Goal: Task Accomplishment & Management: Manage account settings

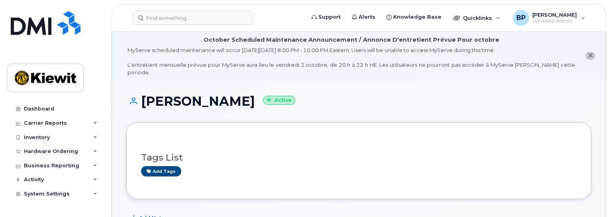
scroll to position [478, 0]
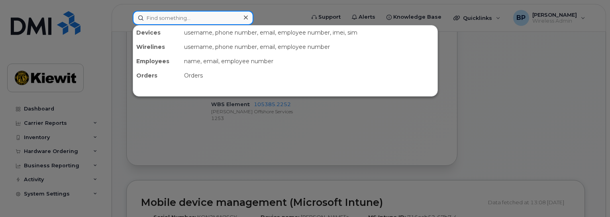
click at [161, 18] on input at bounding box center [193, 18] width 121 height 14
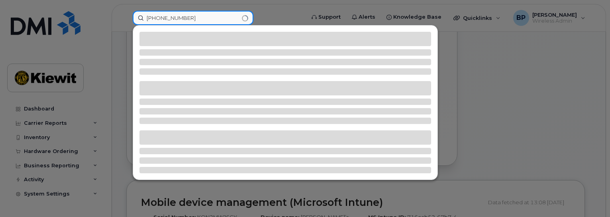
type input "361-238-3154"
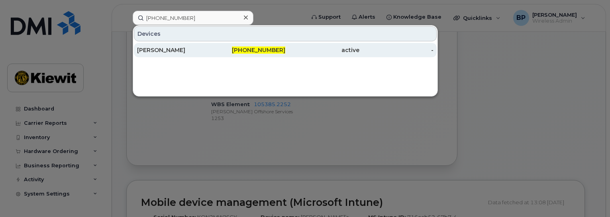
click at [187, 49] on div "CHARLES CADRIEL" at bounding box center [174, 50] width 74 height 8
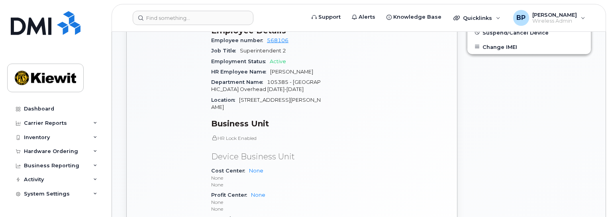
scroll to position [478, 0]
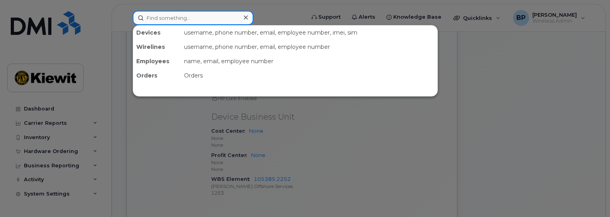
click at [166, 20] on input at bounding box center [193, 18] width 121 height 14
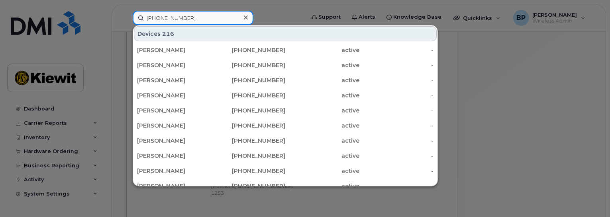
type input "361-238-3788"
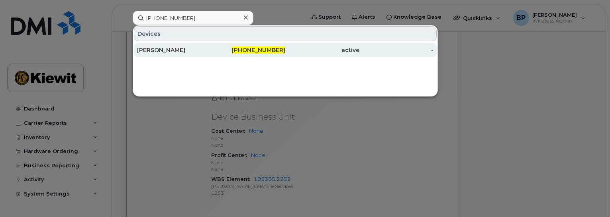
click at [266, 51] on span "361-238-3788" at bounding box center [258, 50] width 53 height 7
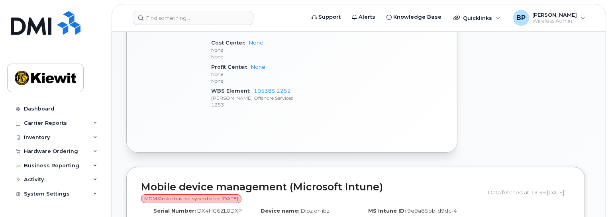
scroll to position [518, 0]
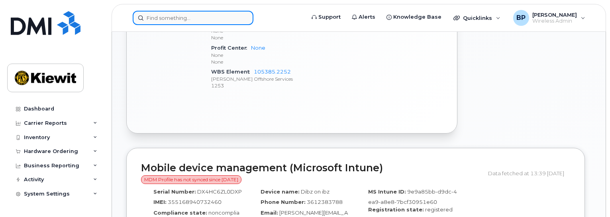
click at [160, 17] on input at bounding box center [193, 18] width 121 height 14
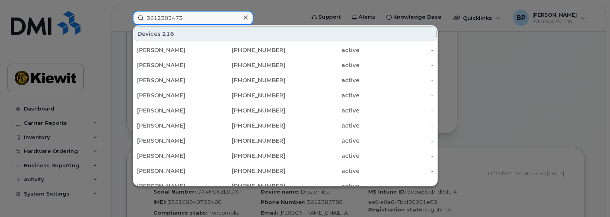
type input "3612383473"
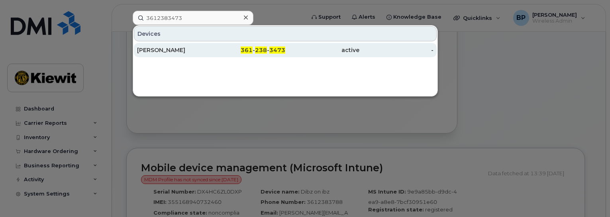
click at [163, 53] on div "[PERSON_NAME]" at bounding box center [174, 50] width 74 height 8
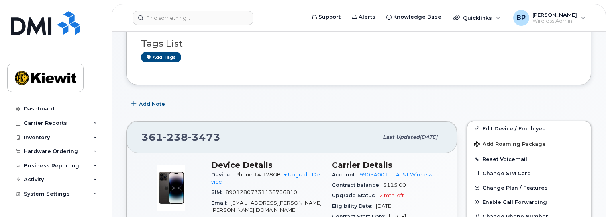
scroll to position [80, 0]
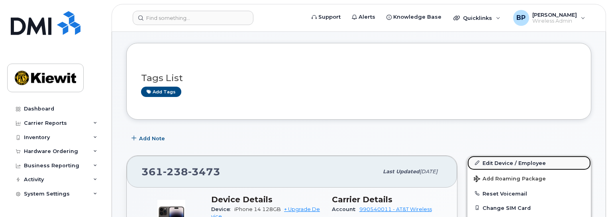
click at [495, 156] on link "Edit Device / Employee" at bounding box center [528, 163] width 123 height 14
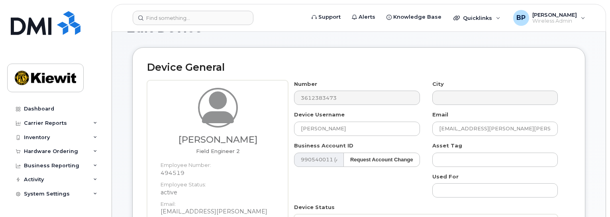
scroll to position [80, 0]
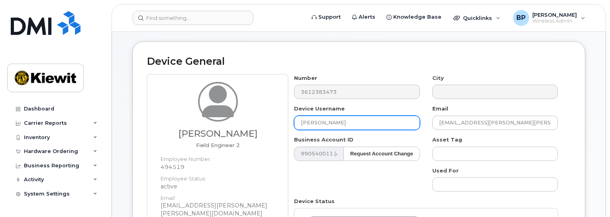
drag, startPoint x: 348, startPoint y: 117, endPoint x: 286, endPoint y: 113, distance: 62.3
click at [287, 113] on div "Jose Tovar Field Engineer 2 Employee Number: 494519 Employee Status: active Ema…" at bounding box center [358, 198] width 423 height 249
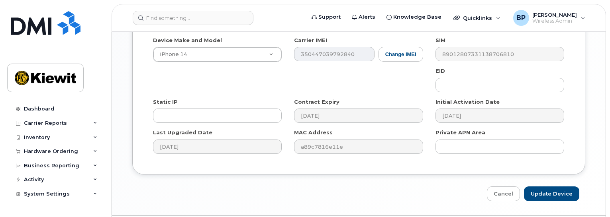
scroll to position [664, 0]
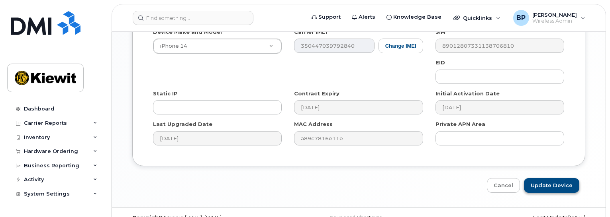
type input "Jose L. Tovar"
click at [539, 178] on input "Update Device" at bounding box center [551, 185] width 55 height 15
type input "Saving..."
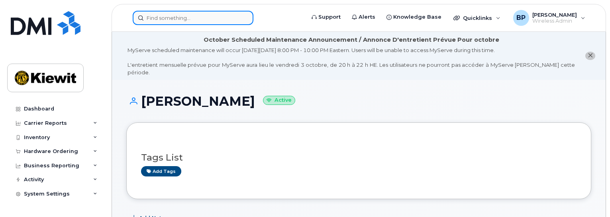
click at [184, 19] on input at bounding box center [193, 18] width 121 height 14
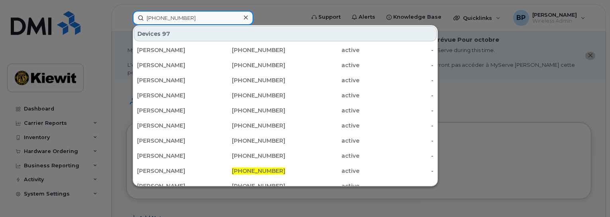
type input "361-238-9175"
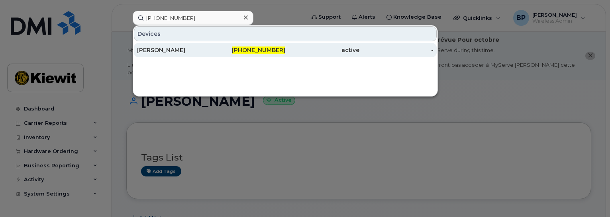
drag, startPoint x: 187, startPoint y: 50, endPoint x: 192, endPoint y: 53, distance: 5.0
click at [187, 50] on div "[PERSON_NAME]" at bounding box center [174, 50] width 74 height 8
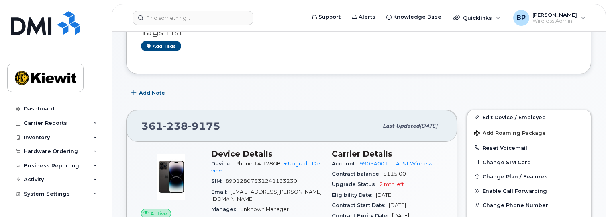
scroll to position [159, 0]
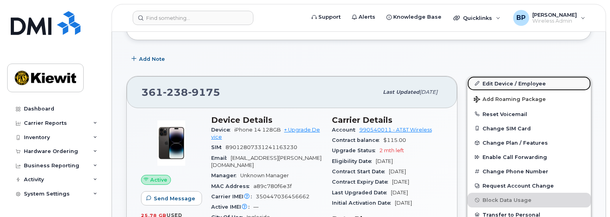
click at [489, 76] on link "Edit Device / Employee" at bounding box center [528, 83] width 123 height 14
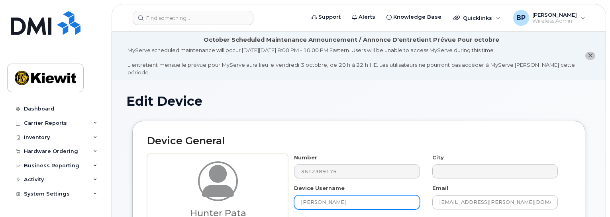
drag, startPoint x: 358, startPoint y: 195, endPoint x: 256, endPoint y: 191, distance: 101.7
type input "h"
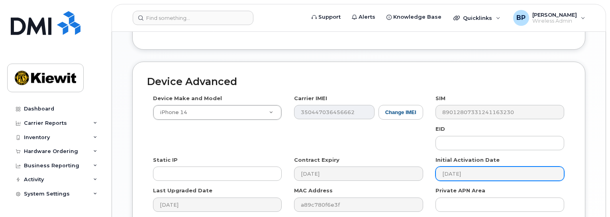
scroll to position [664, 0]
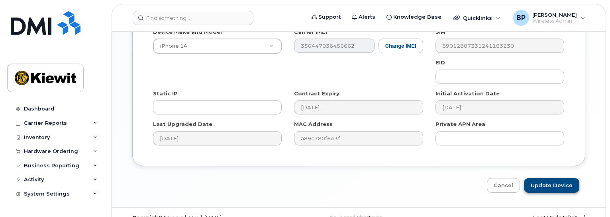
type input "Hunter Pata"
click at [551, 178] on input "Update Device" at bounding box center [551, 185] width 55 height 15
type input "Saving..."
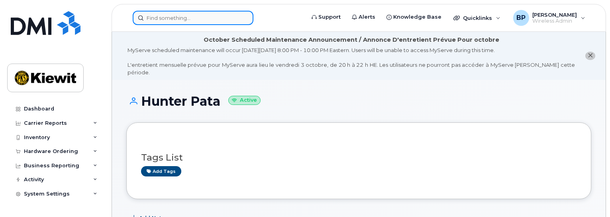
click at [171, 21] on input at bounding box center [193, 18] width 121 height 14
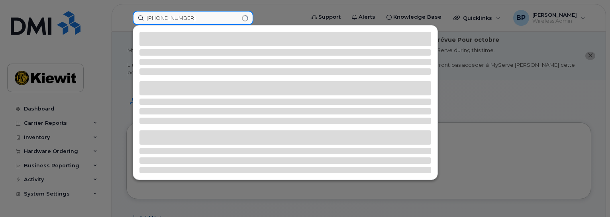
type input "361-746-3862"
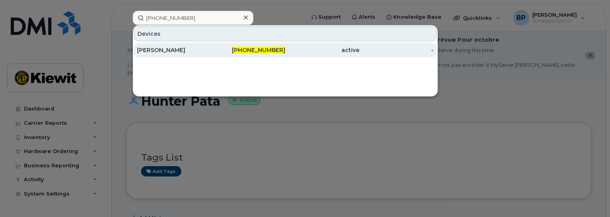
click at [170, 51] on div "[PERSON_NAME]" at bounding box center [174, 50] width 74 height 8
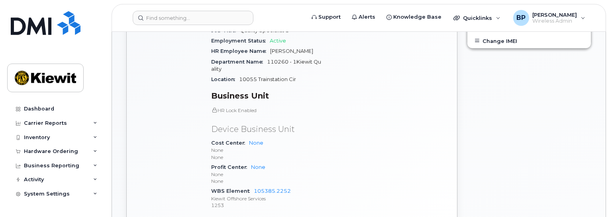
scroll to position [398, 0]
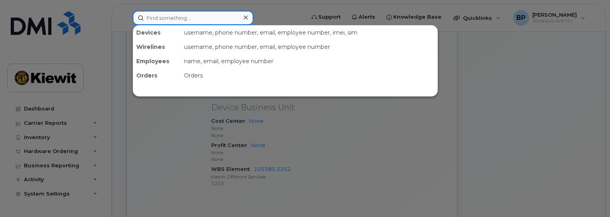
click at [174, 20] on input at bounding box center [193, 18] width 121 height 14
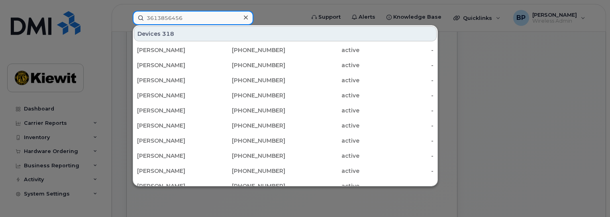
type input "3613856456"
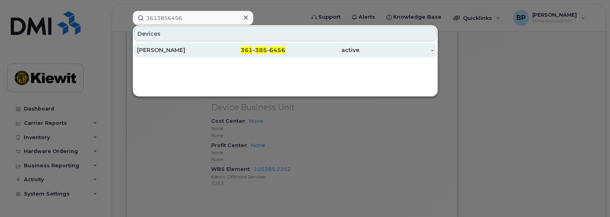
click at [157, 50] on div "[PERSON_NAME]" at bounding box center [174, 50] width 74 height 8
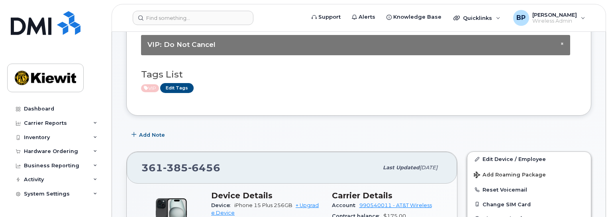
scroll to position [119, 0]
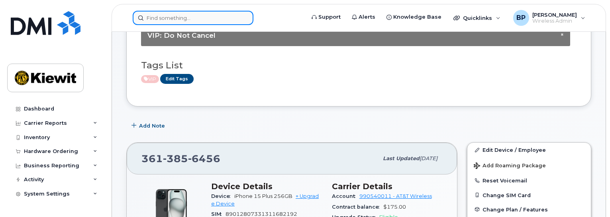
click at [175, 16] on input at bounding box center [193, 18] width 121 height 14
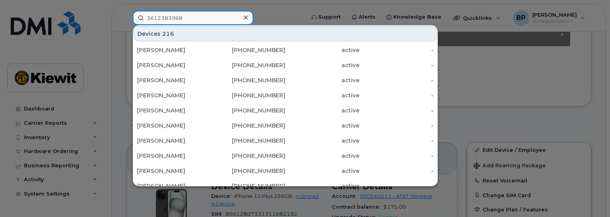
type input "3612383968"
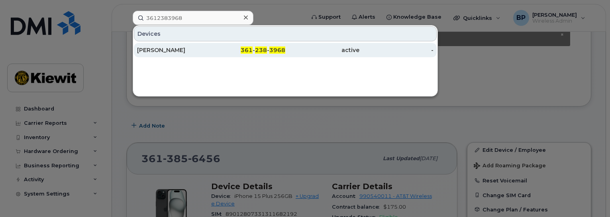
click at [167, 49] on div "[PERSON_NAME]" at bounding box center [174, 50] width 74 height 8
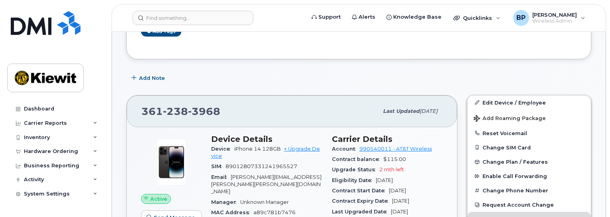
scroll to position [159, 0]
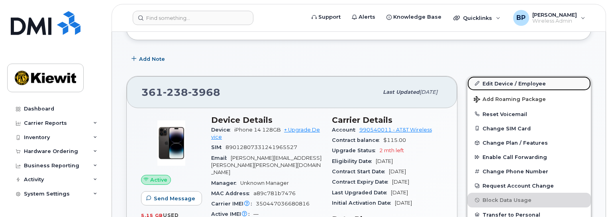
click at [487, 77] on link "Edit Device / Employee" at bounding box center [528, 83] width 123 height 14
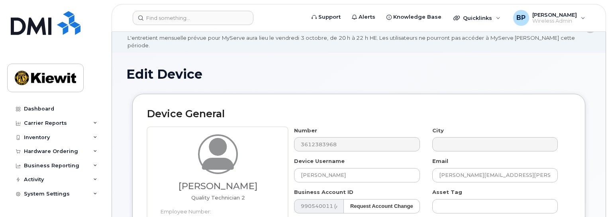
scroll to position [40, 0]
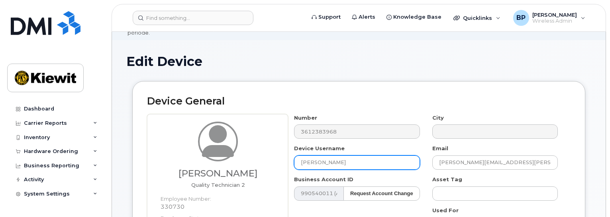
drag, startPoint x: 338, startPoint y: 156, endPoint x: 252, endPoint y: 160, distance: 85.7
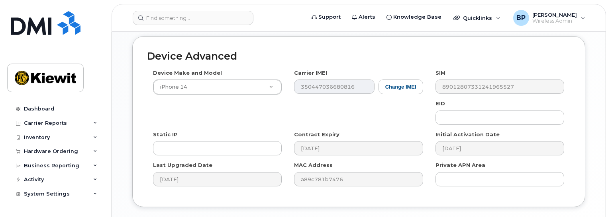
scroll to position [664, 0]
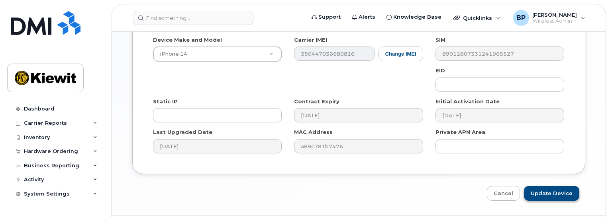
type input "MIchael Espinoza"
click at [542, 186] on input "Update Device" at bounding box center [551, 193] width 55 height 15
type input "Saving..."
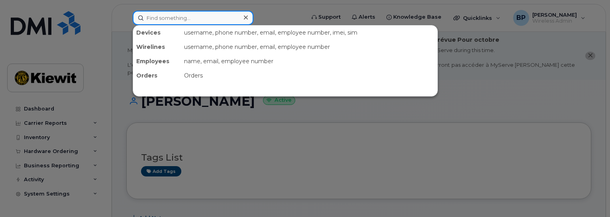
click at [170, 18] on input at bounding box center [193, 18] width 121 height 14
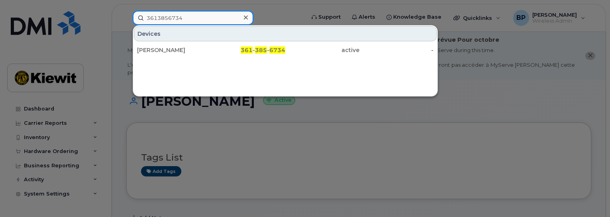
type input "3613856734"
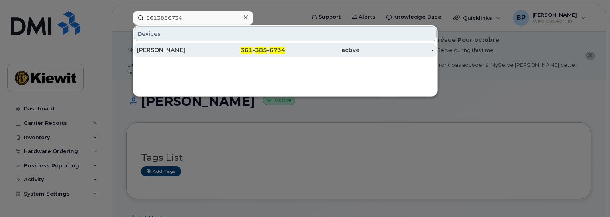
click at [162, 47] on div "[PERSON_NAME]" at bounding box center [174, 50] width 74 height 8
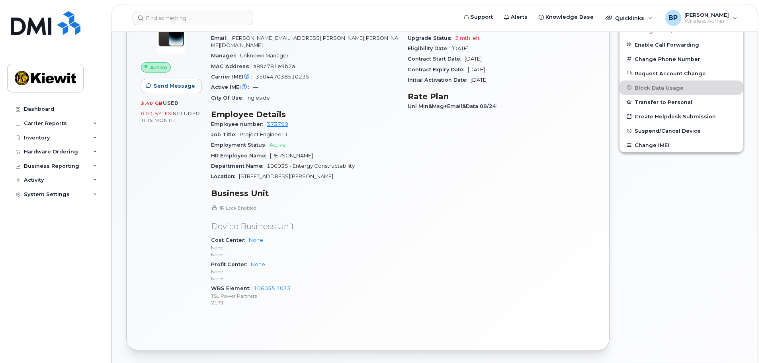
scroll to position [239, 0]
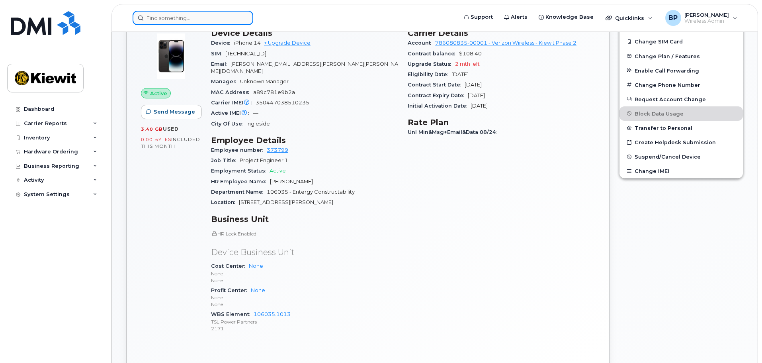
click at [200, 21] on input at bounding box center [193, 18] width 121 height 14
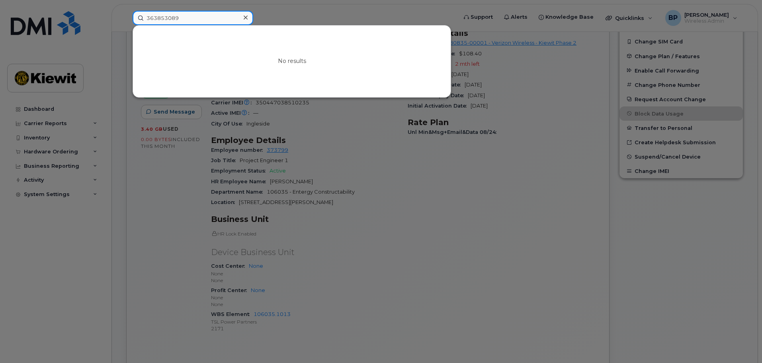
drag, startPoint x: 186, startPoint y: 16, endPoint x: 131, endPoint y: 12, distance: 54.7
click at [132, 12] on div "363853089 No results" at bounding box center [292, 18] width 332 height 14
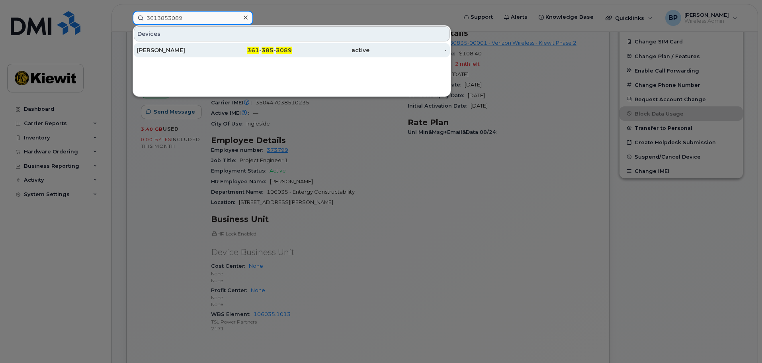
type input "3613853089"
click at [154, 47] on div "[PERSON_NAME]" at bounding box center [176, 50] width 78 height 8
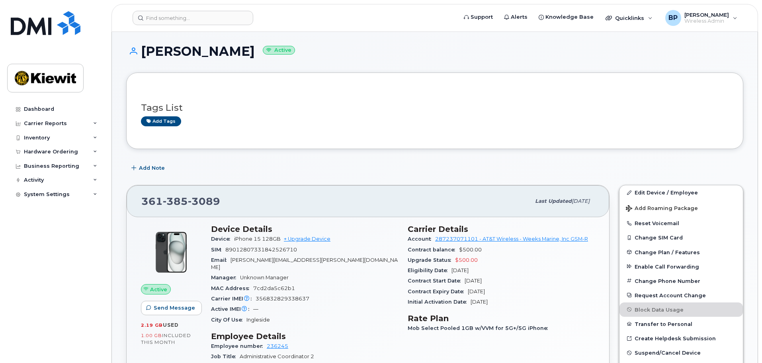
scroll to position [40, 0]
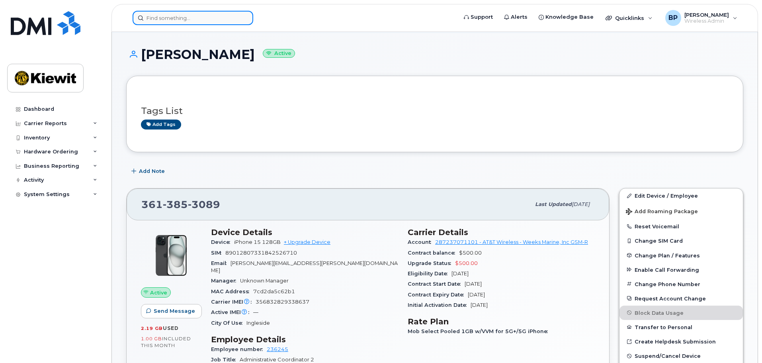
click at [182, 19] on input at bounding box center [193, 18] width 121 height 14
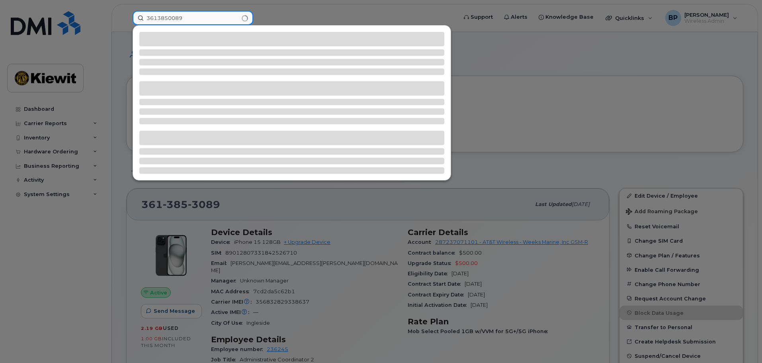
type input "3613850089"
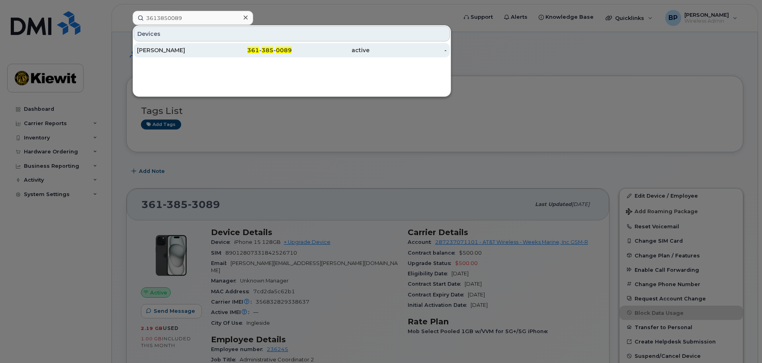
click at [178, 50] on div "[PERSON_NAME]" at bounding box center [176, 50] width 78 height 8
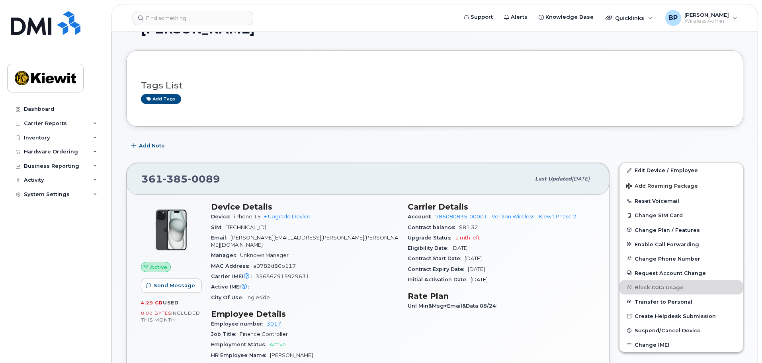
scroll to position [80, 0]
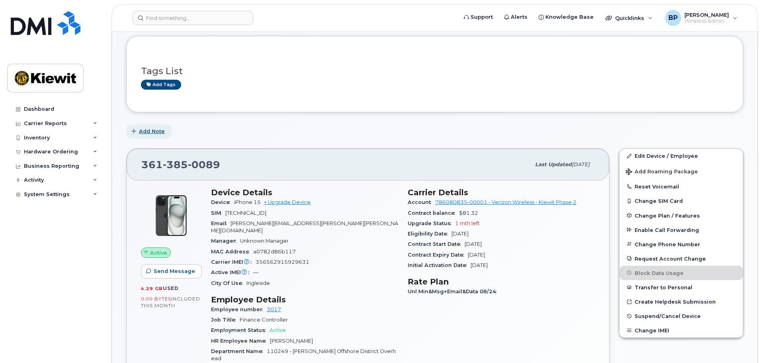
click at [150, 129] on span "Add Note" at bounding box center [152, 131] width 26 height 8
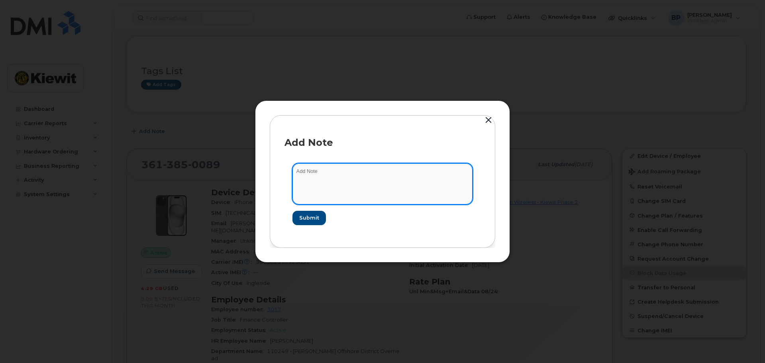
click at [330, 170] on textarea at bounding box center [382, 183] width 180 height 41
type textarea "p"
type textarea "do not release this # for any buddy upgrade. Need to keep this line for [PERSON…"
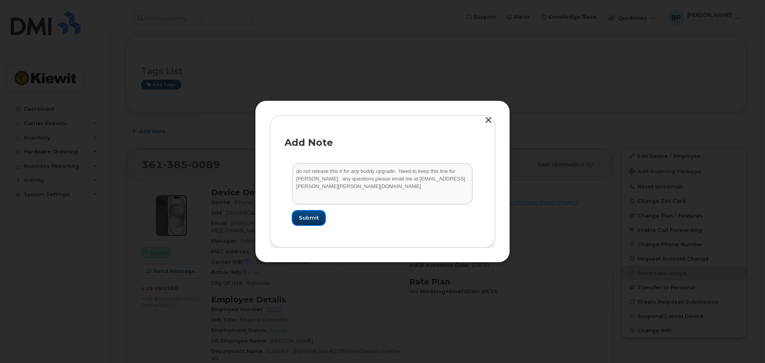
click at [307, 215] on span "Submit" at bounding box center [309, 218] width 20 height 8
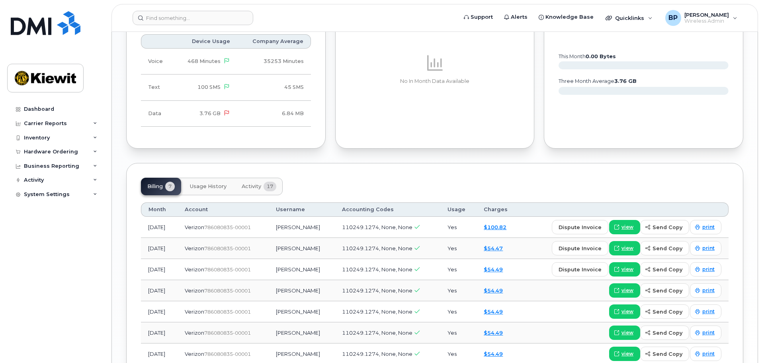
scroll to position [876, 0]
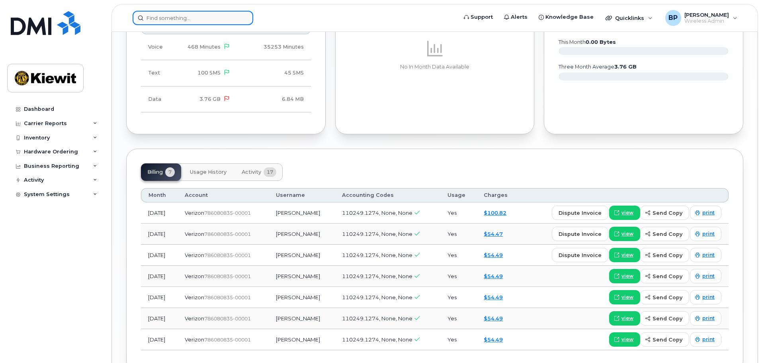
click at [183, 20] on input at bounding box center [193, 18] width 121 height 14
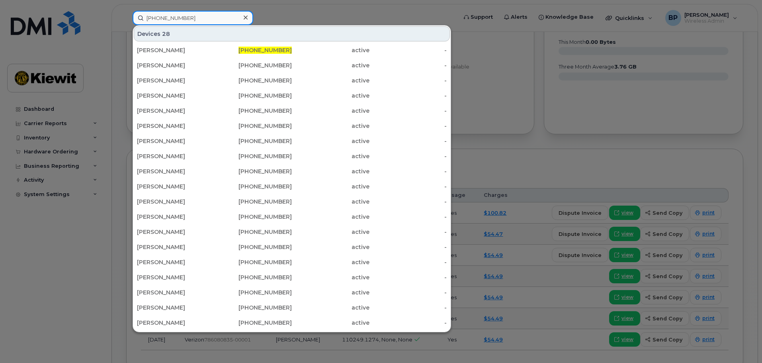
type input "[PHONE_NUMBER]"
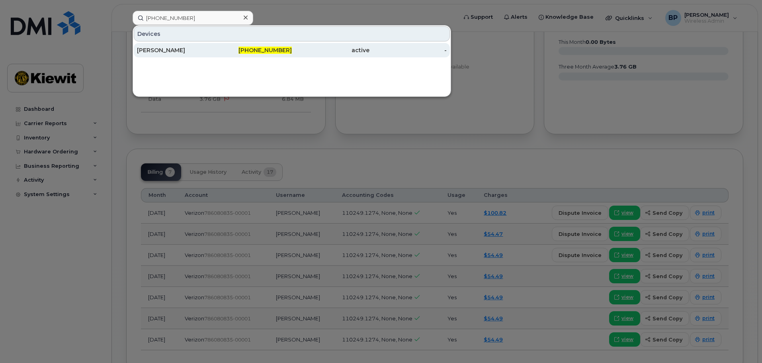
click at [154, 49] on div "[PERSON_NAME]" at bounding box center [176, 50] width 78 height 8
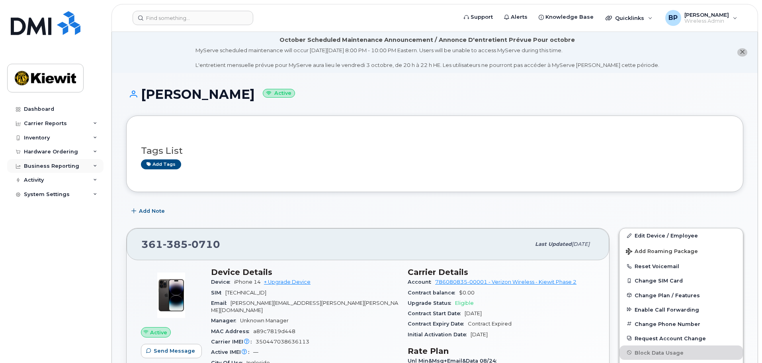
click at [94, 166] on icon at bounding box center [95, 166] width 4 height 4
click at [80, 124] on div "Carrier Reports" at bounding box center [55, 123] width 96 height 14
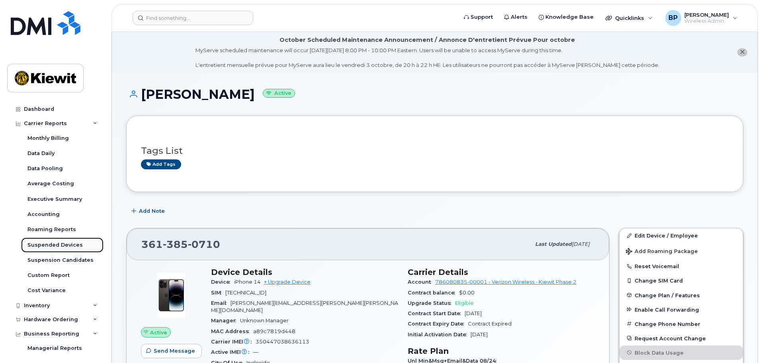
click at [73, 244] on div "Suspended Devices" at bounding box center [54, 244] width 55 height 7
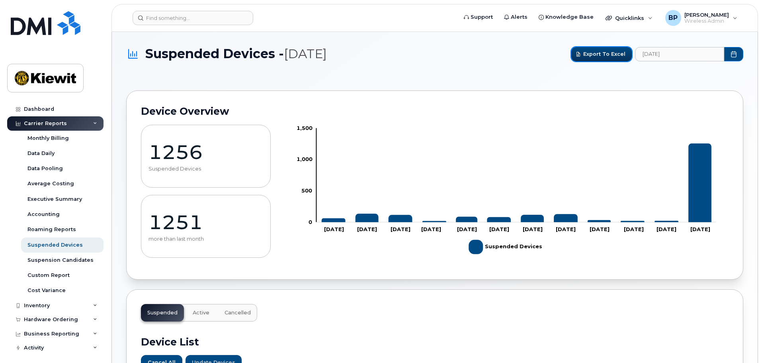
click at [607, 55] on span "Export to Excel" at bounding box center [604, 54] width 42 height 8
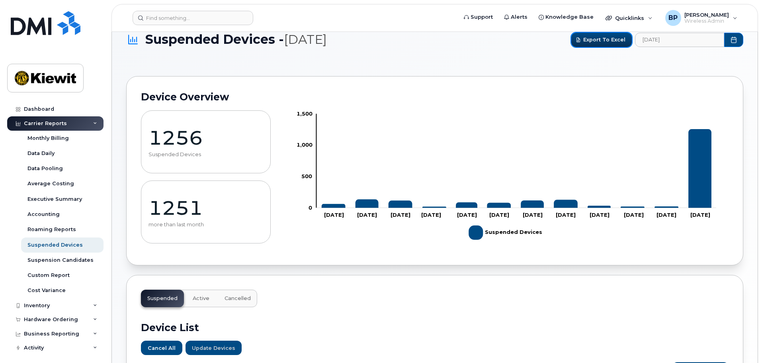
scroll to position [40, 0]
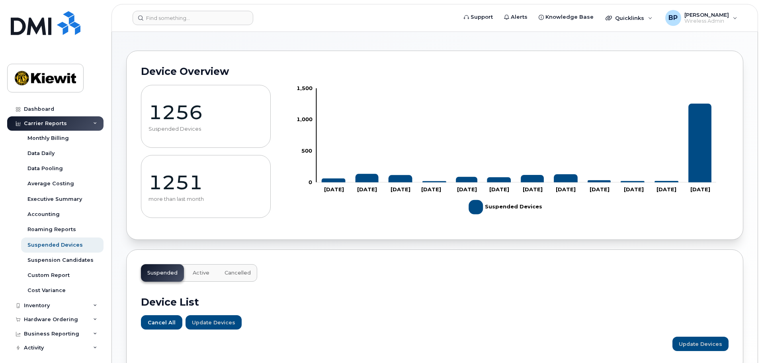
click at [164, 274] on div "Suspended Active Cancelled" at bounding box center [199, 273] width 116 height 18
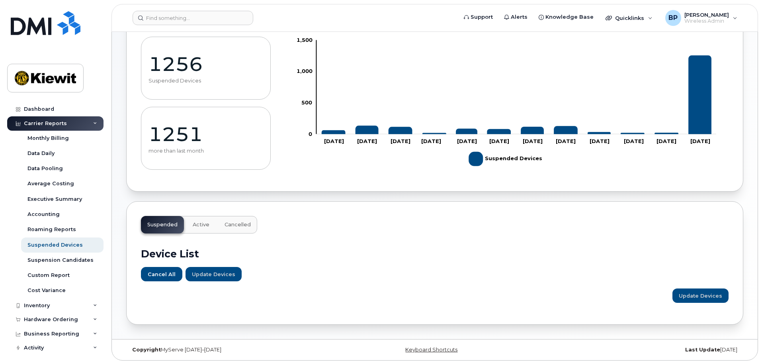
scroll to position [90, 0]
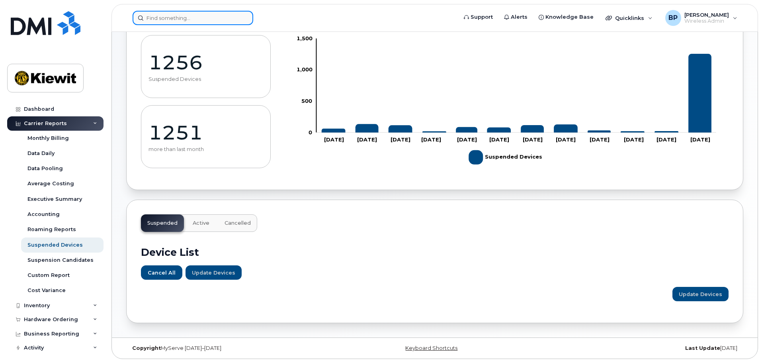
click at [182, 16] on input at bounding box center [193, 18] width 121 height 14
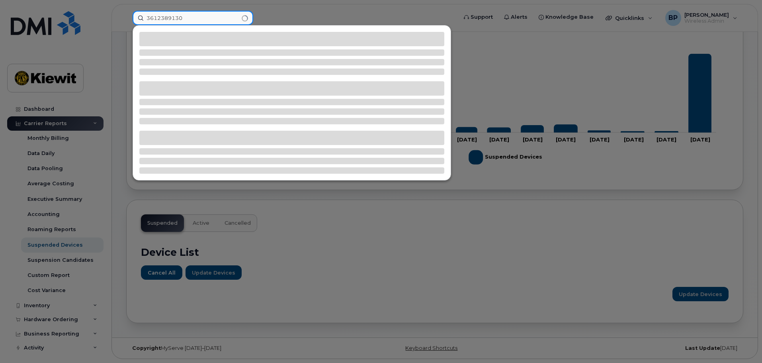
type input "3612389130"
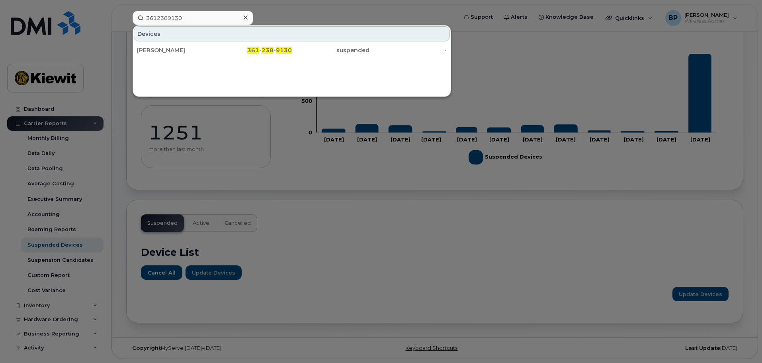
drag, startPoint x: 169, startPoint y: 47, endPoint x: 186, endPoint y: 61, distance: 21.5
click at [169, 47] on div "[PERSON_NAME]" at bounding box center [176, 50] width 78 height 8
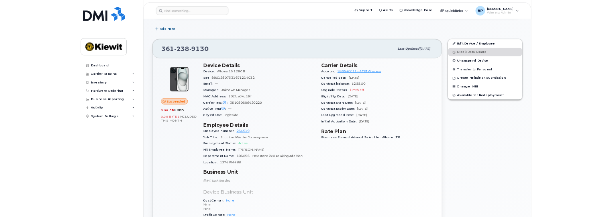
scroll to position [159, 0]
